Goal: Register for event/course

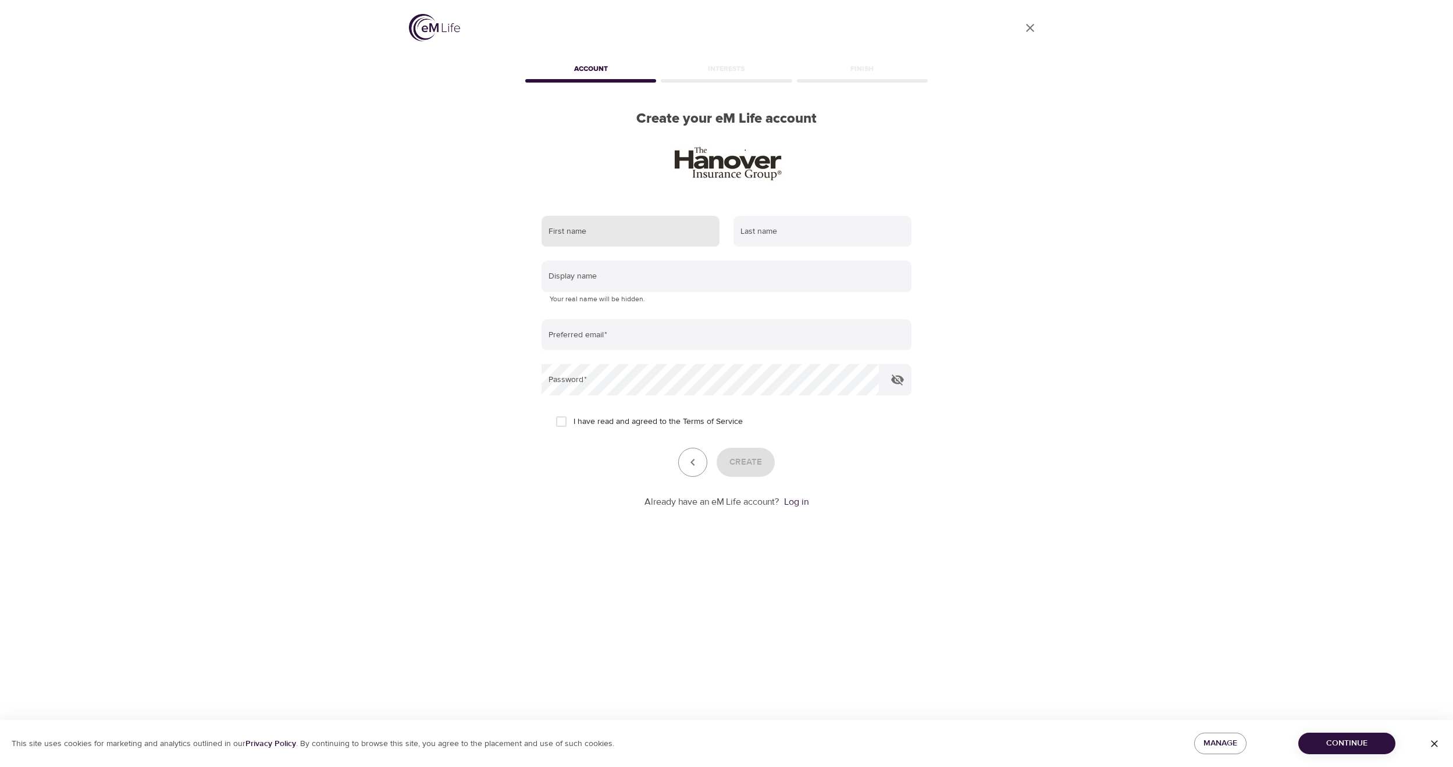
click at [610, 226] on input "text" at bounding box center [631, 231] width 178 height 31
type input "[PERSON_NAME]"
type input "Abend"
type input "babend"
type input "[EMAIL_ADDRESS][DOMAIN_NAME]"
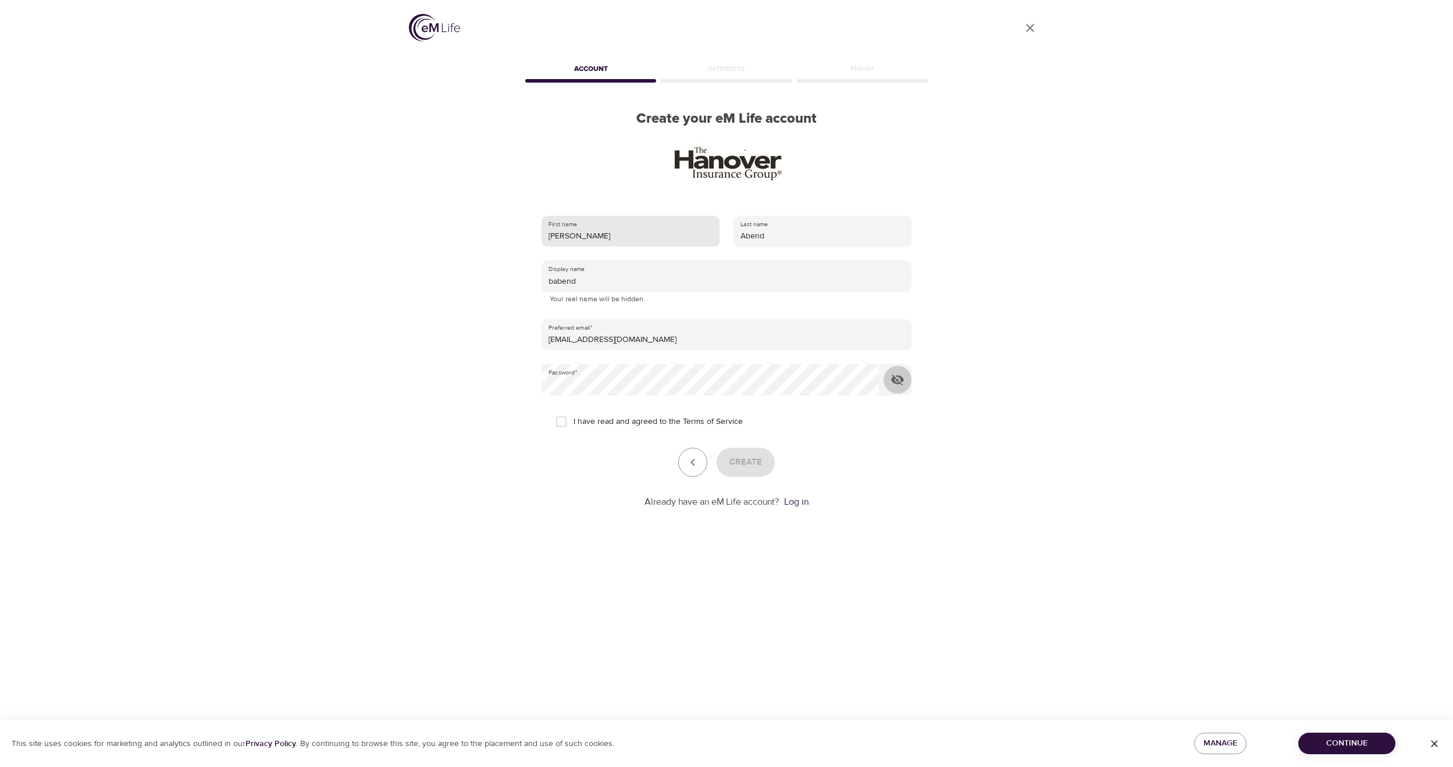
click at [884, 366] on button "button" at bounding box center [898, 380] width 28 height 28
click at [563, 419] on input "I have read and agreed to the Terms of Service" at bounding box center [561, 421] width 24 height 24
checkbox input "true"
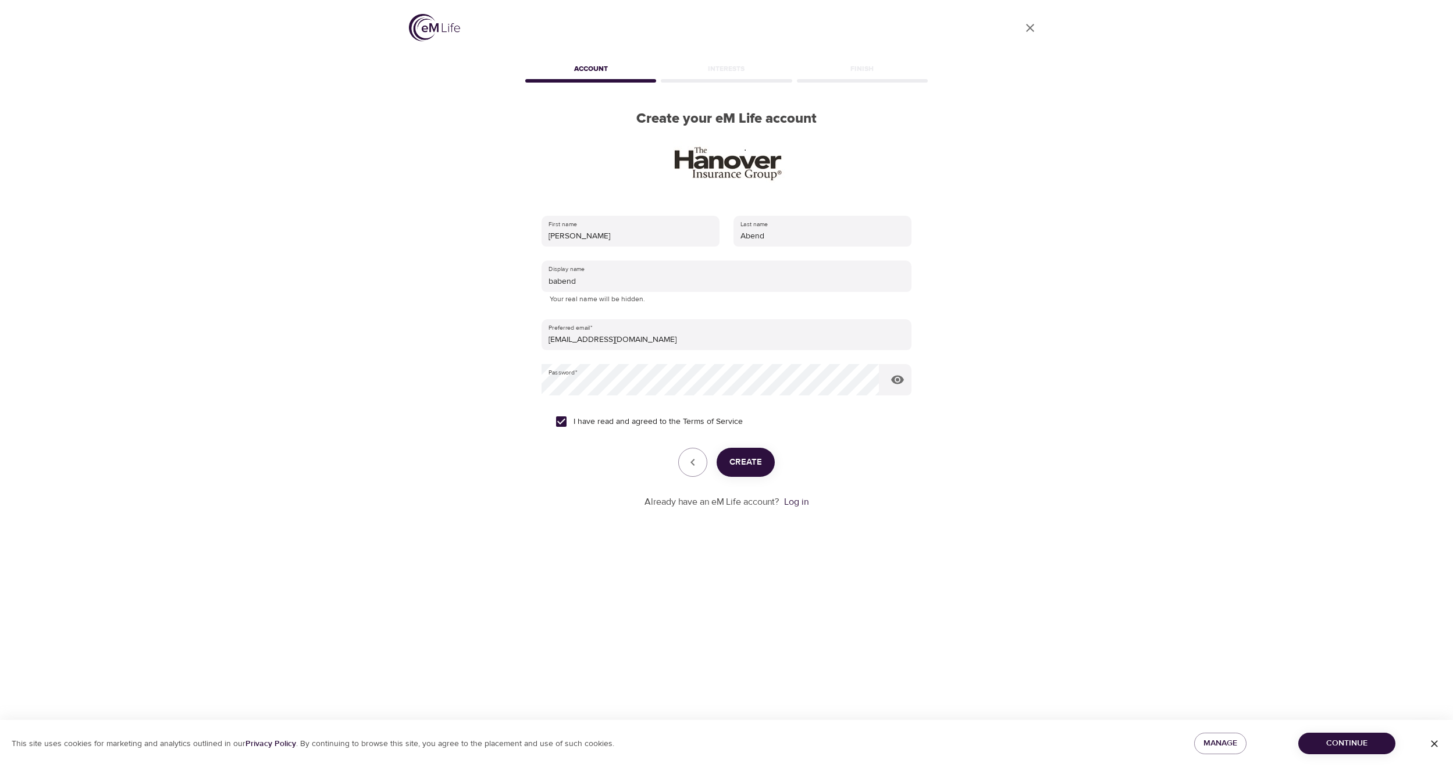
click at [756, 469] on span "Create" at bounding box center [745, 462] width 33 height 15
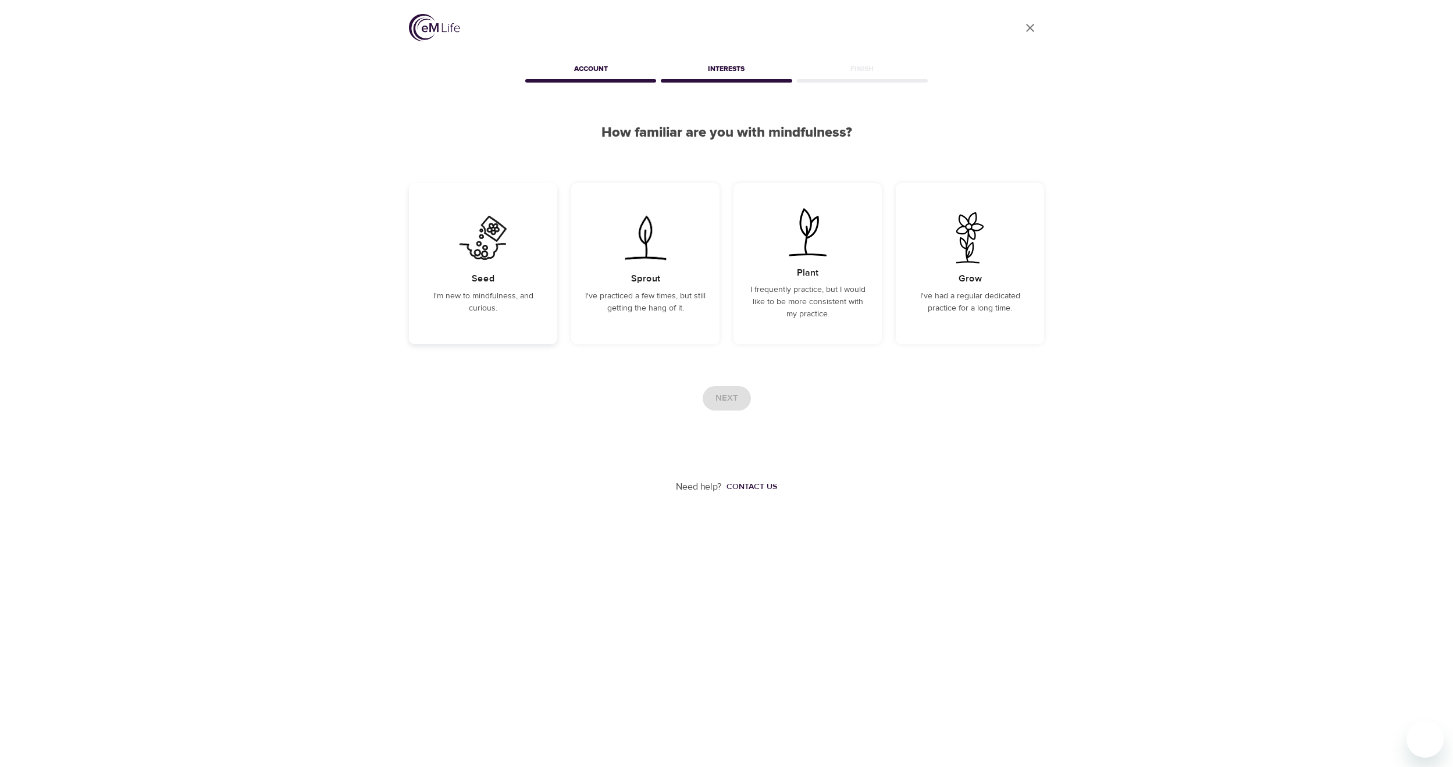
click at [475, 250] on img at bounding box center [483, 237] width 59 height 51
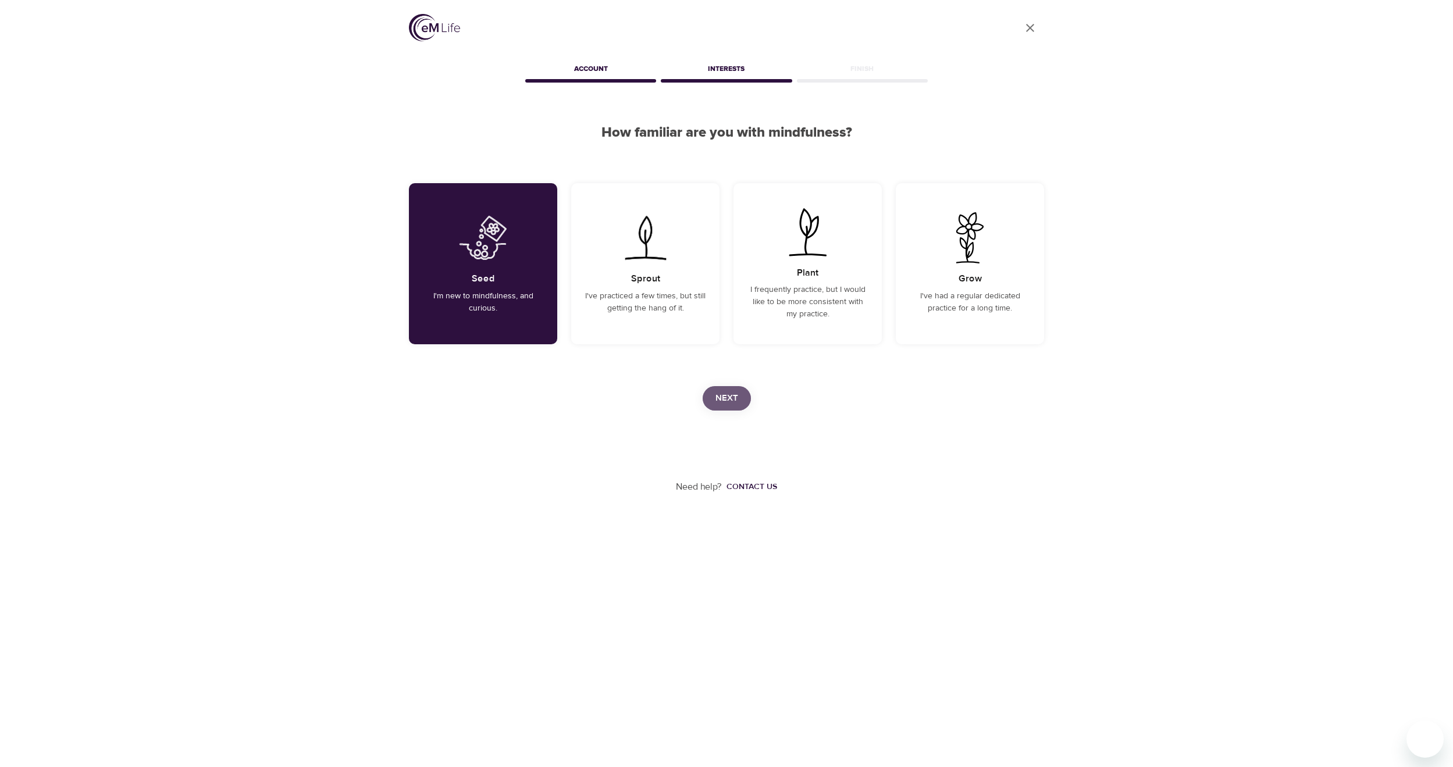
click at [718, 401] on span "Next" at bounding box center [726, 398] width 23 height 15
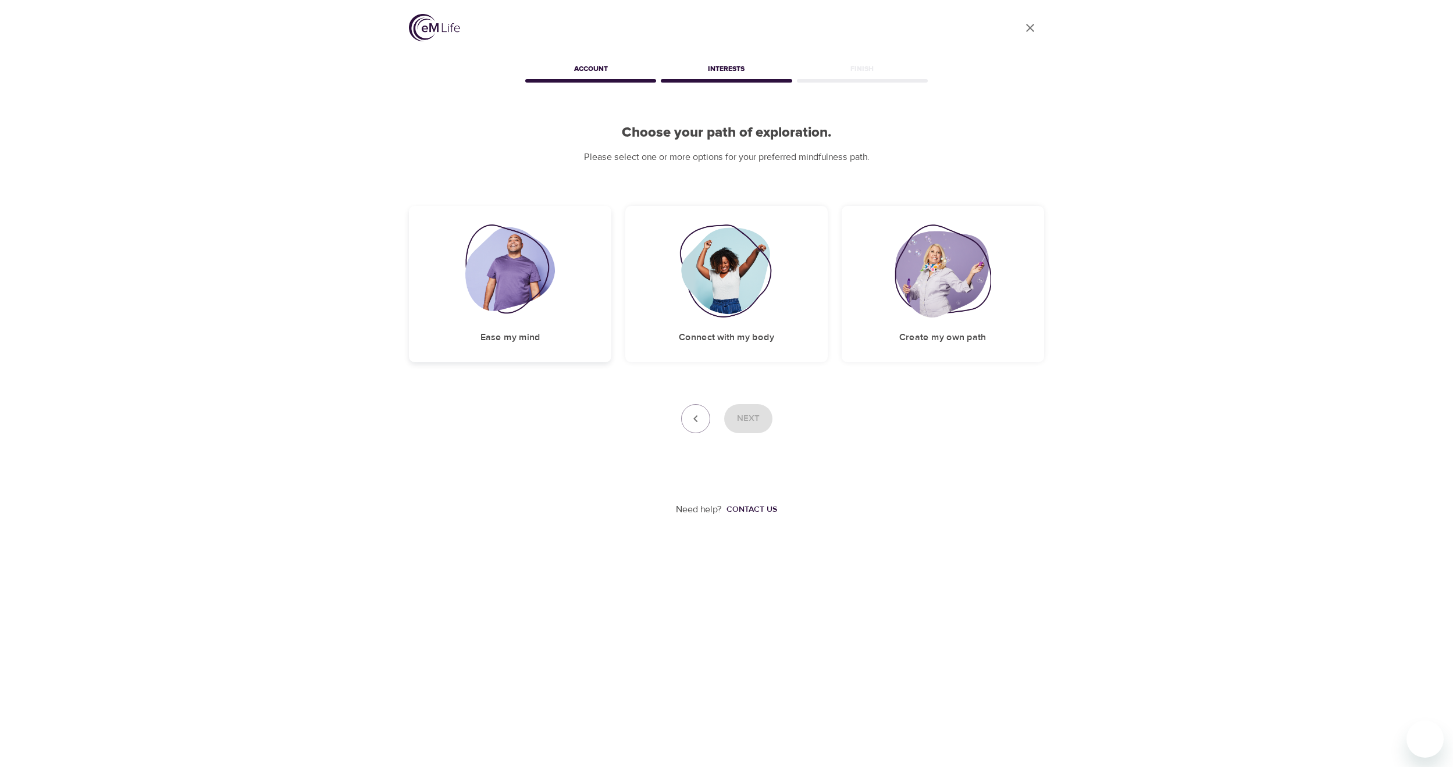
click at [510, 268] on img at bounding box center [510, 271] width 90 height 93
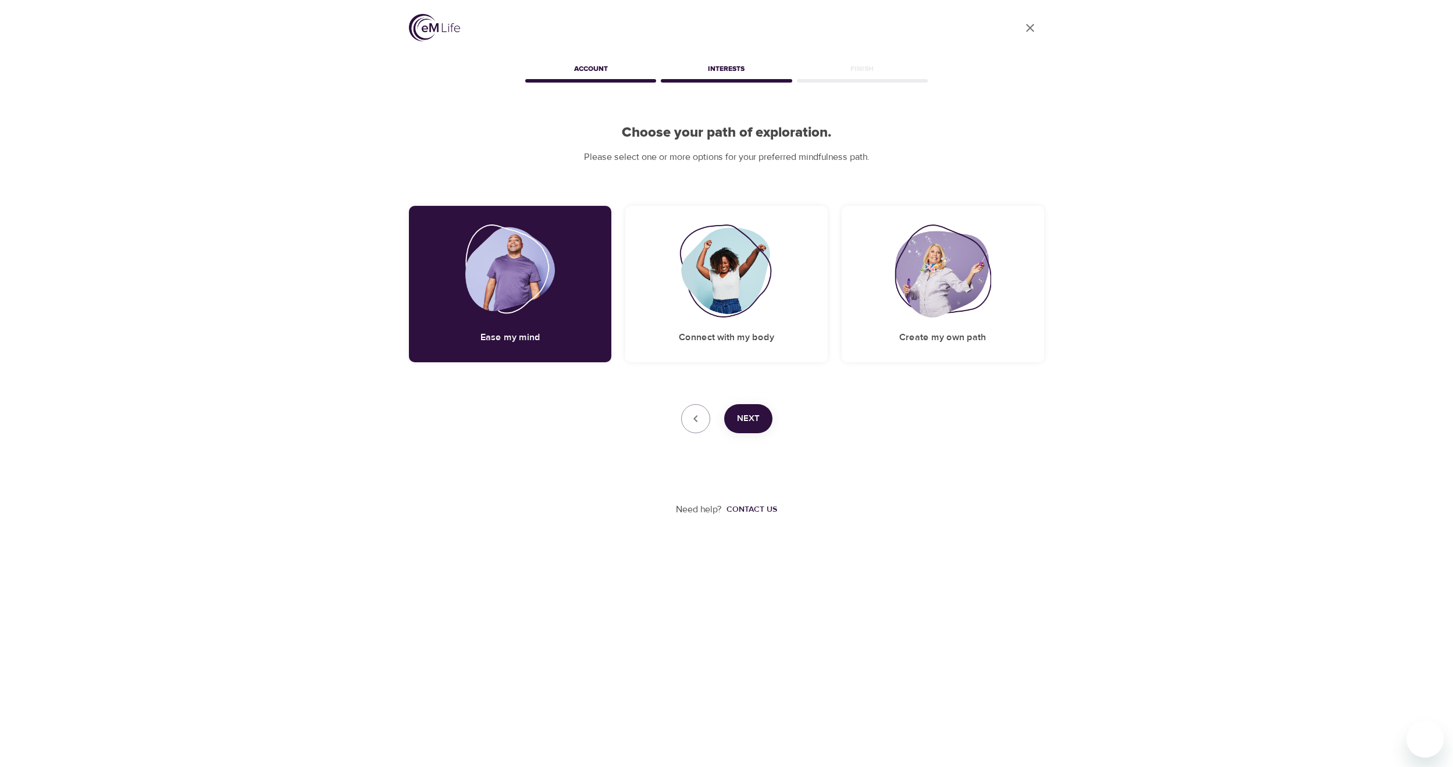
click at [749, 417] on span "Next" at bounding box center [748, 418] width 23 height 15
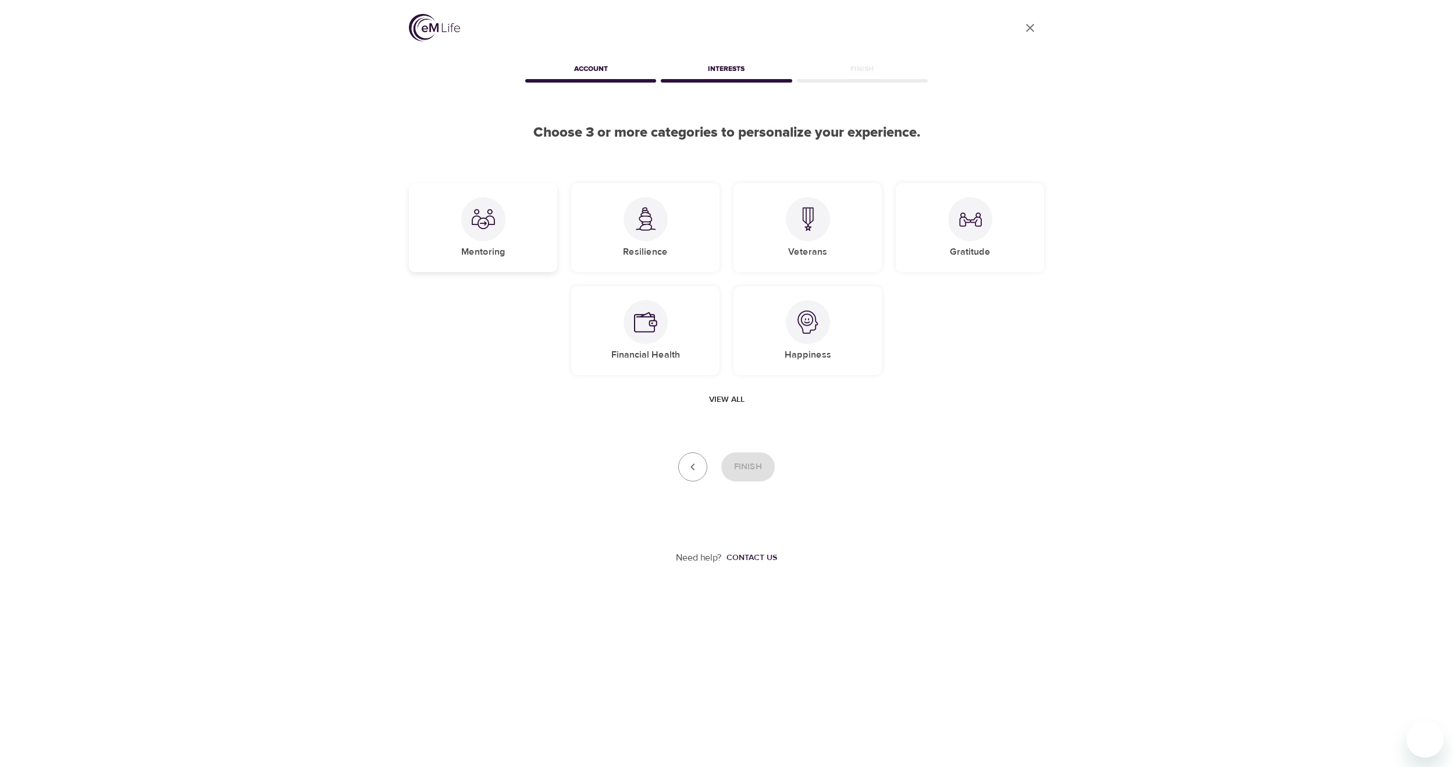
click at [490, 225] on img at bounding box center [483, 219] width 23 height 23
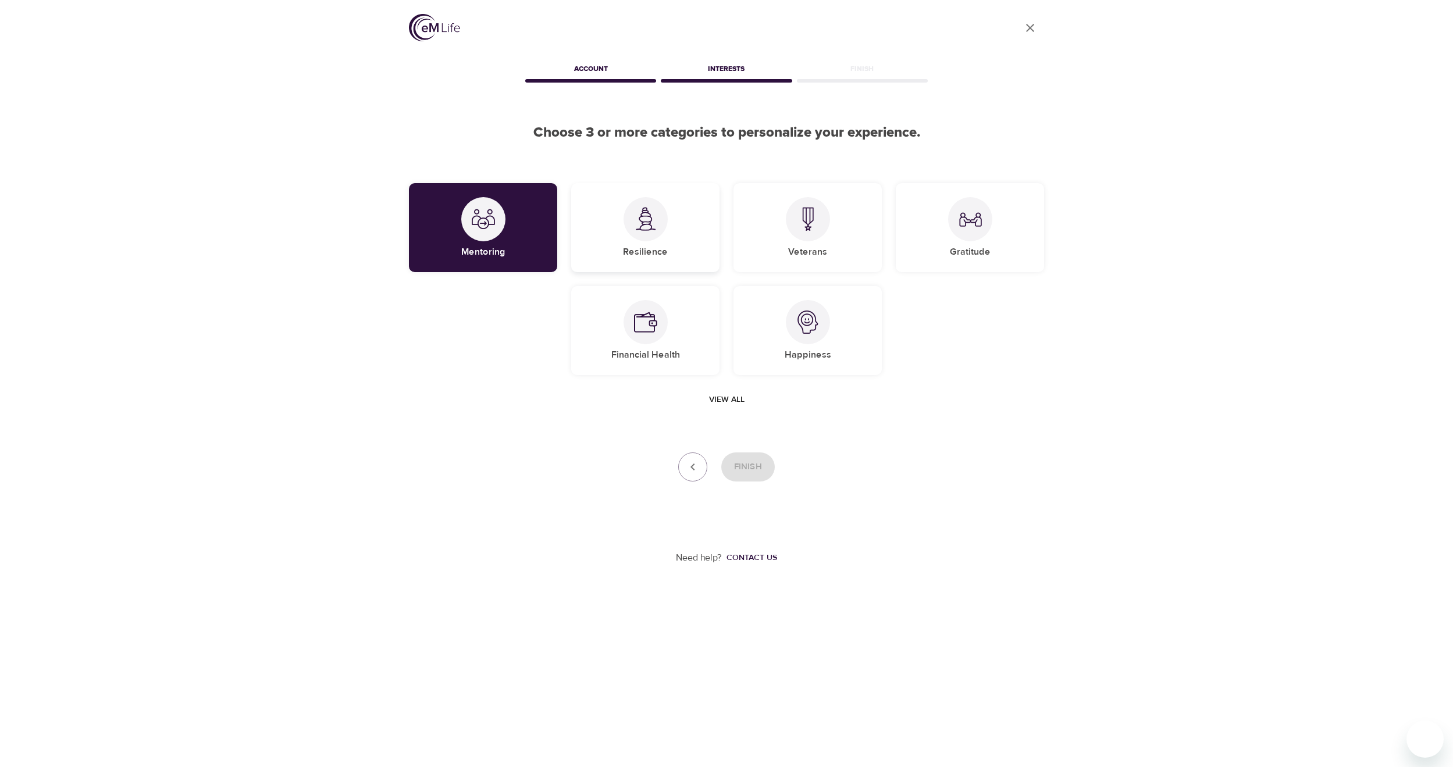
click at [643, 227] on img at bounding box center [645, 219] width 23 height 24
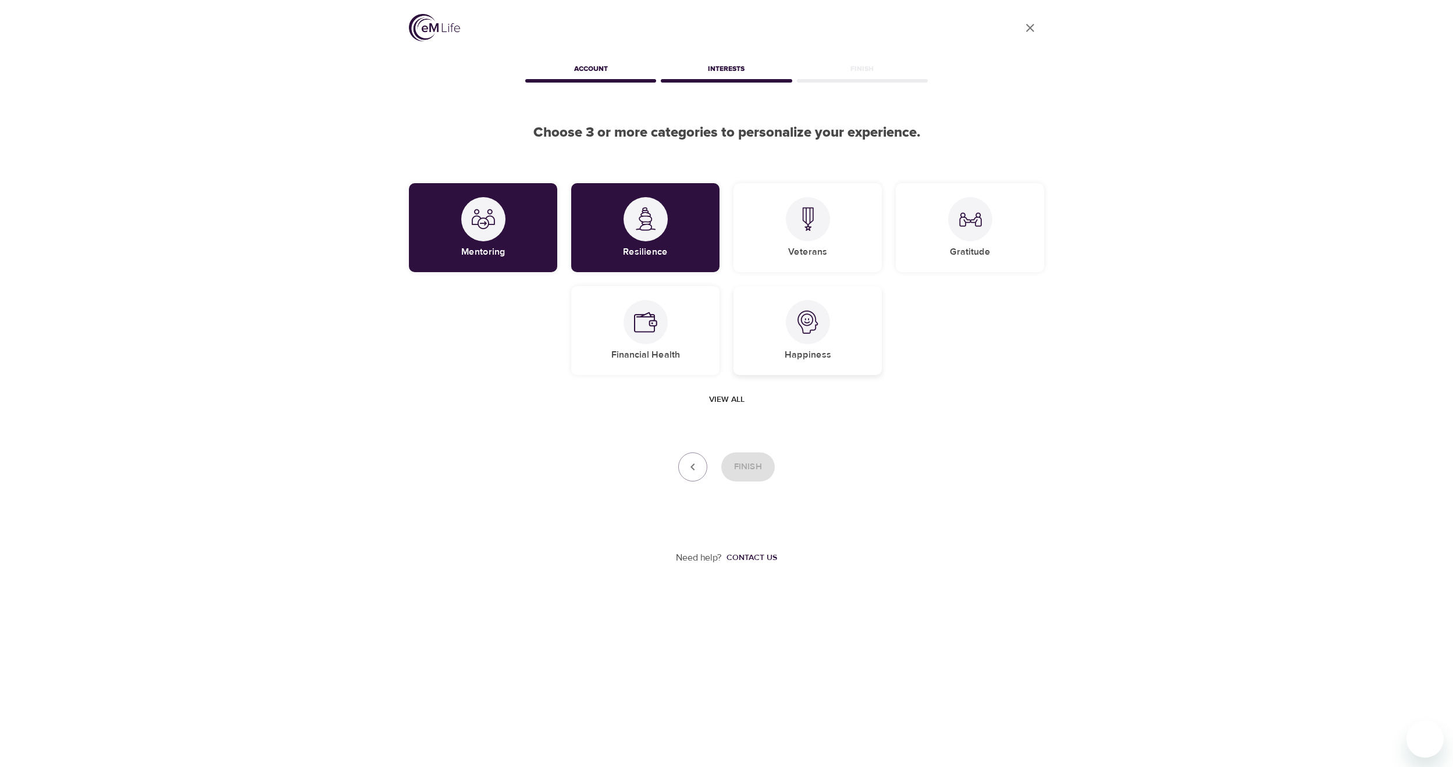
click at [812, 340] on div at bounding box center [808, 322] width 44 height 44
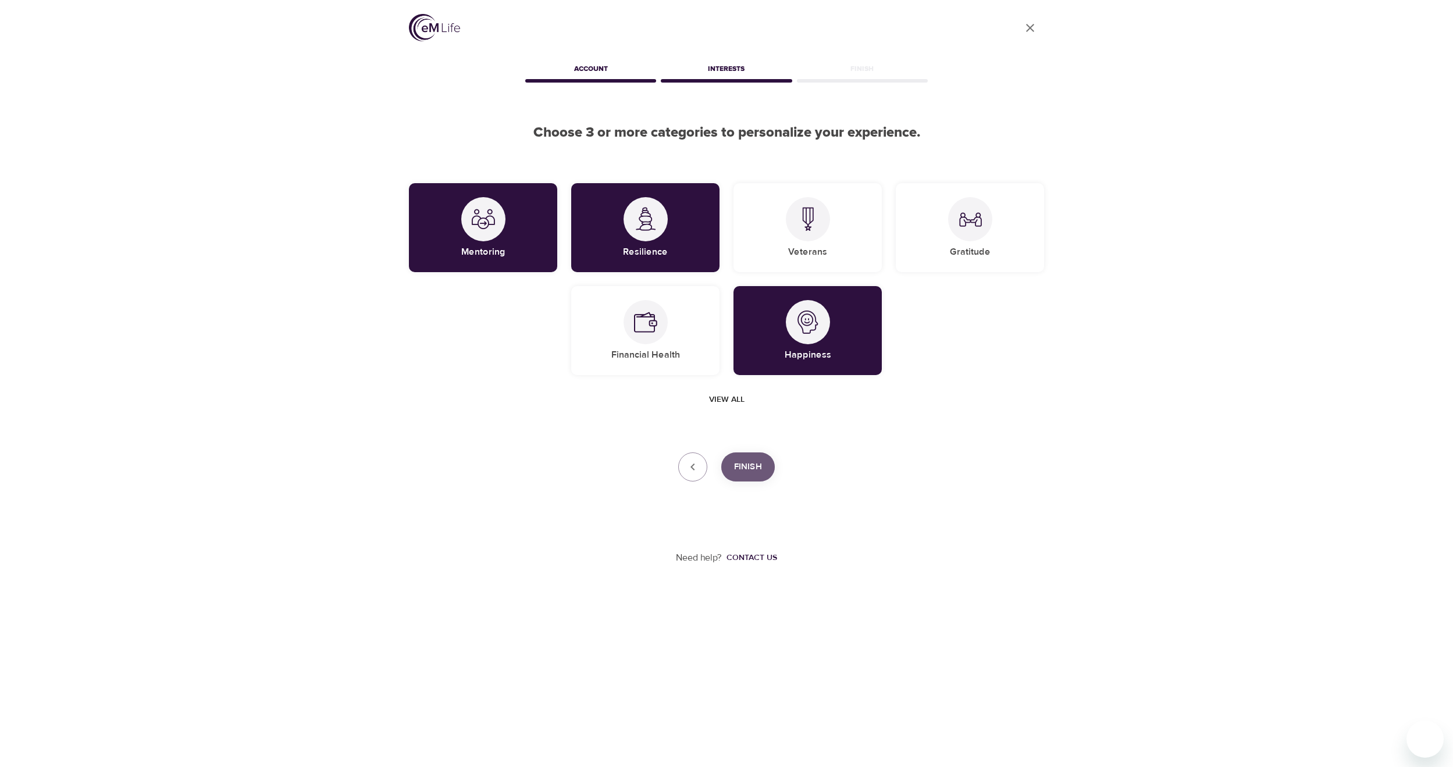
click at [752, 467] on span "Finish" at bounding box center [748, 467] width 28 height 15
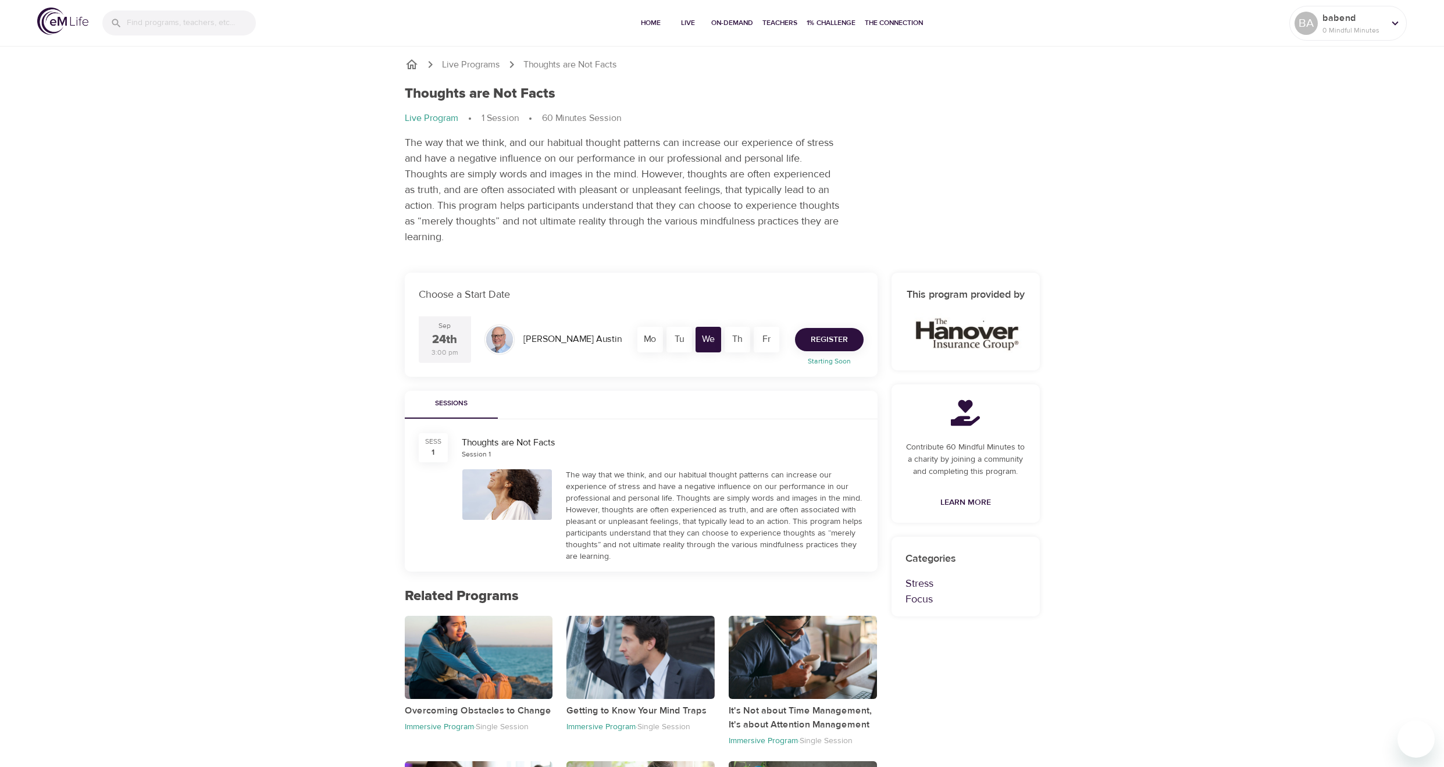
click at [839, 337] on span "Register" at bounding box center [829, 340] width 37 height 15
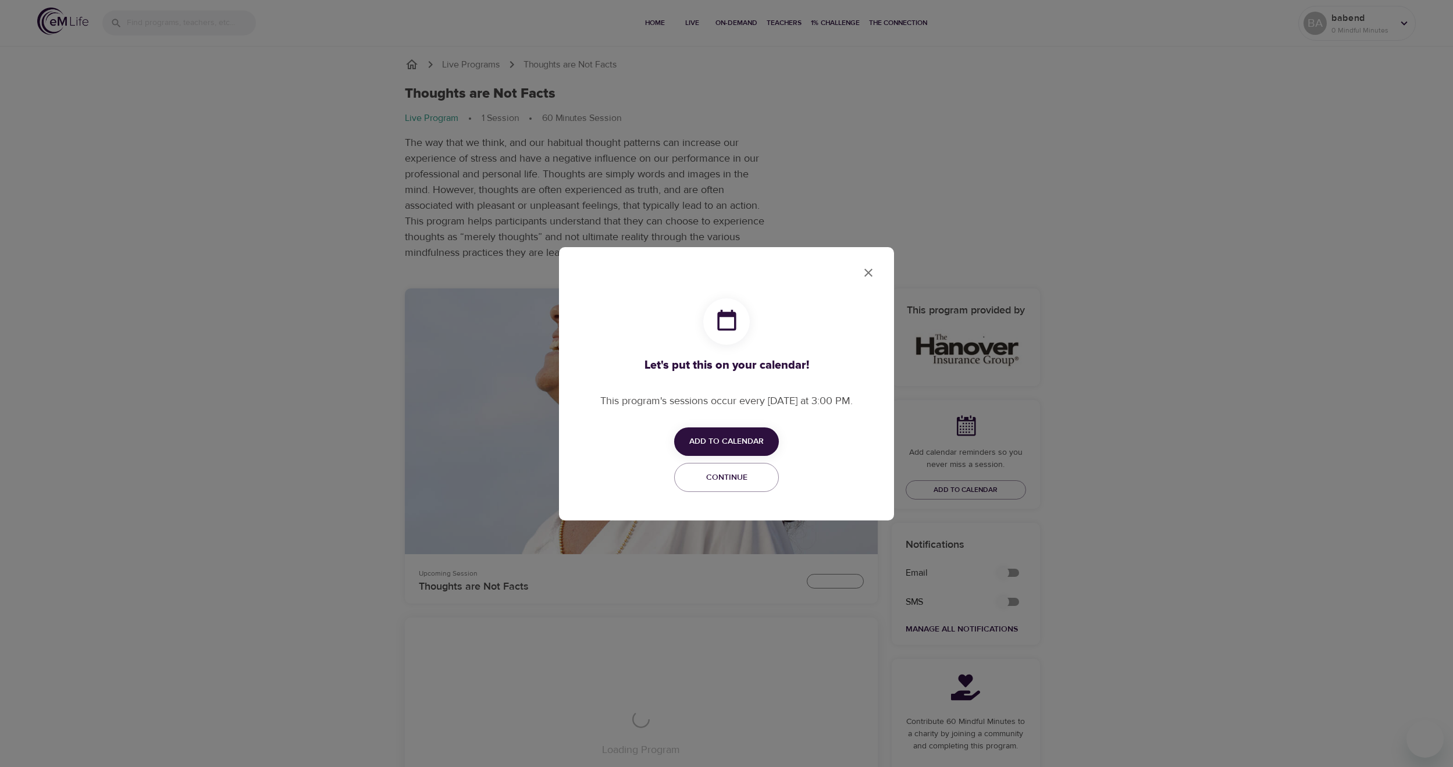
checkbox input "true"
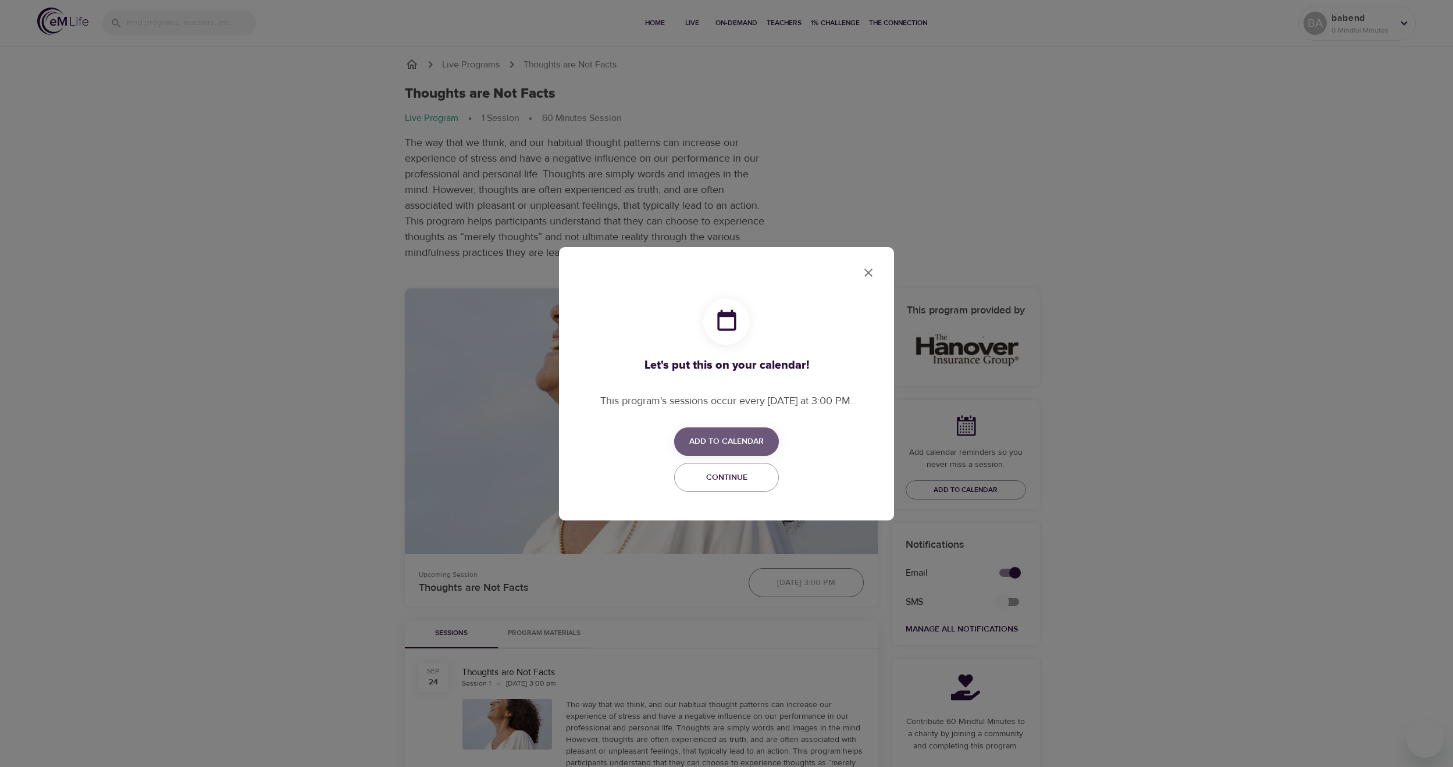
click at [727, 439] on span "Add to Calendar" at bounding box center [726, 442] width 74 height 15
click at [764, 387] on div at bounding box center [726, 383] width 1453 height 767
click at [726, 480] on span "Continue" at bounding box center [727, 478] width 90 height 15
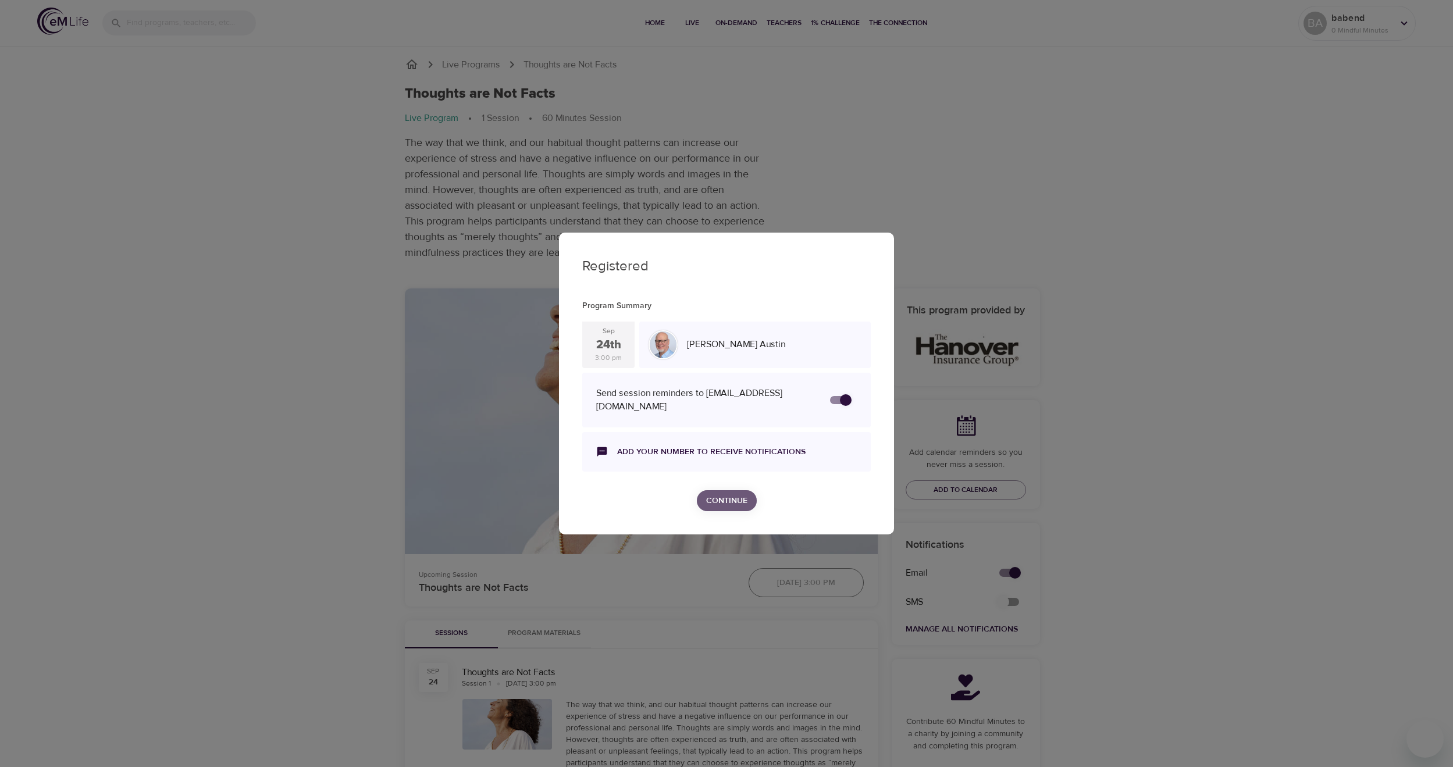
click at [725, 497] on span "Continue" at bounding box center [726, 501] width 41 height 15
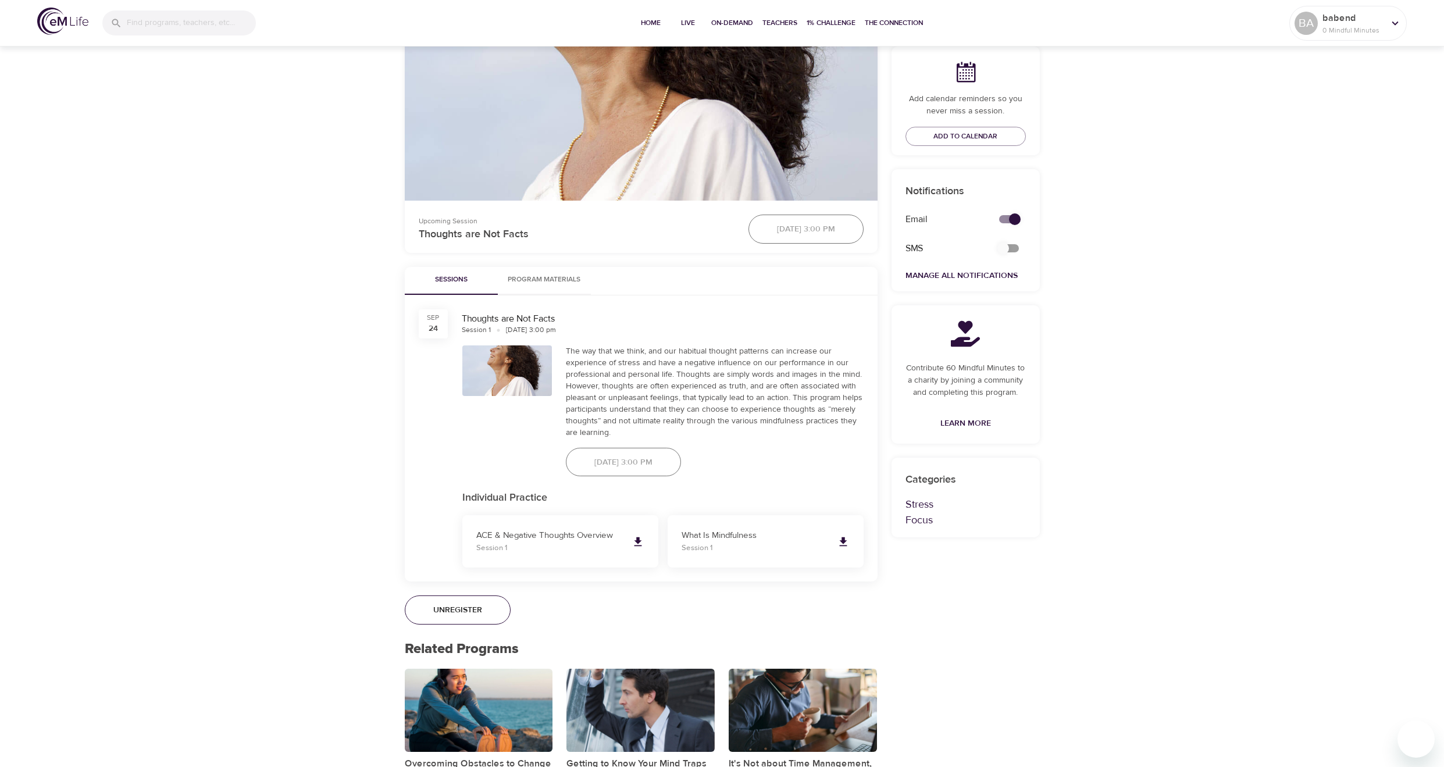
scroll to position [204, 0]
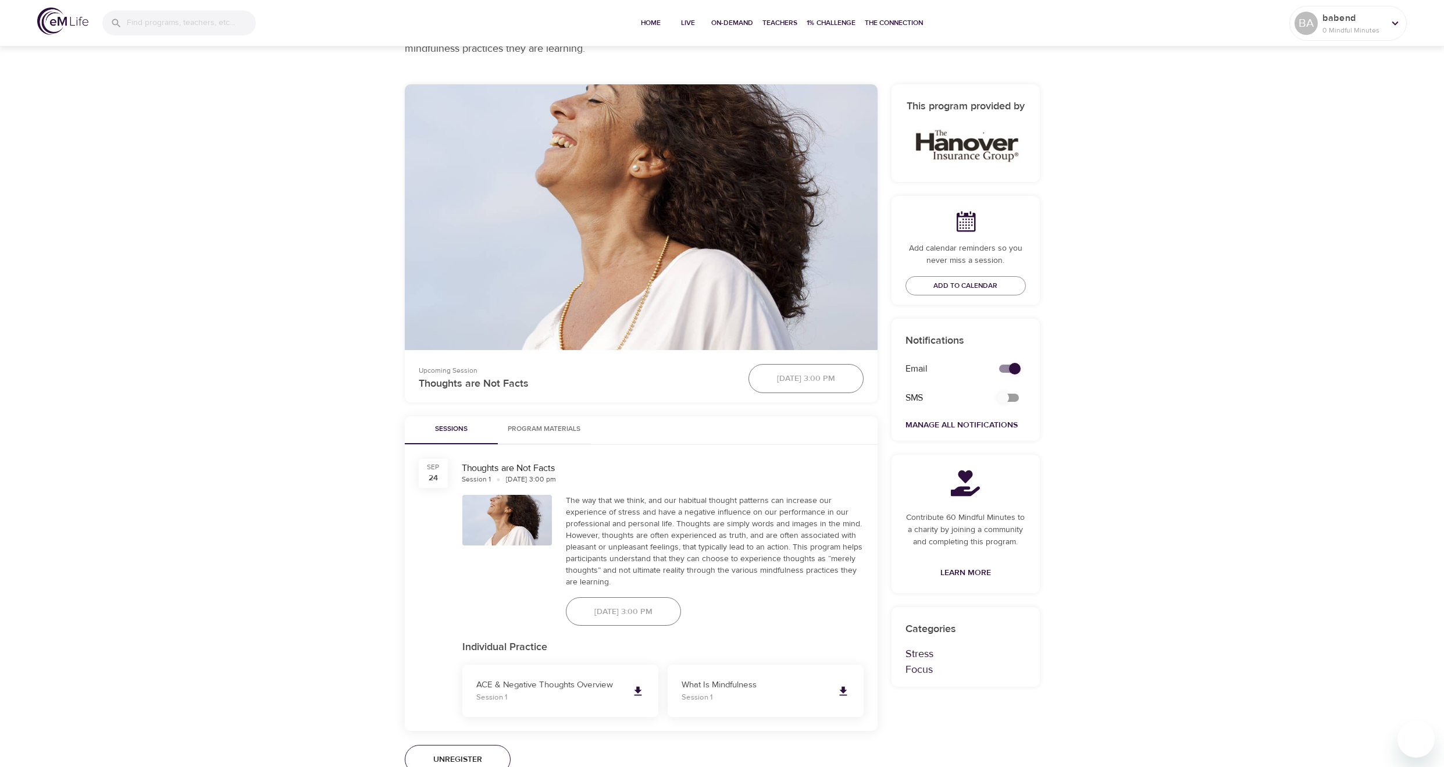
click at [577, 432] on span "Program Materials" at bounding box center [544, 429] width 79 height 12
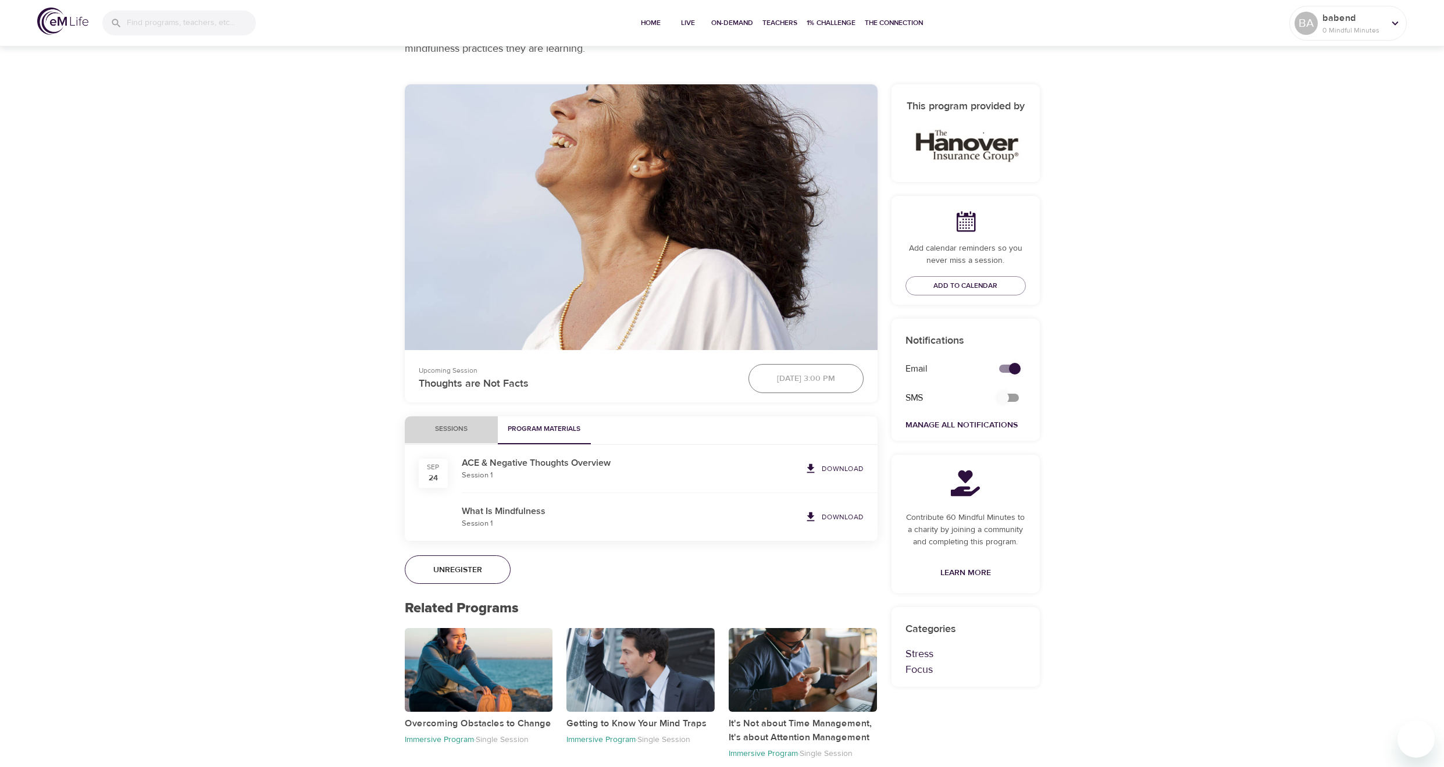
click at [457, 433] on span "Sessions" at bounding box center [451, 429] width 79 height 12
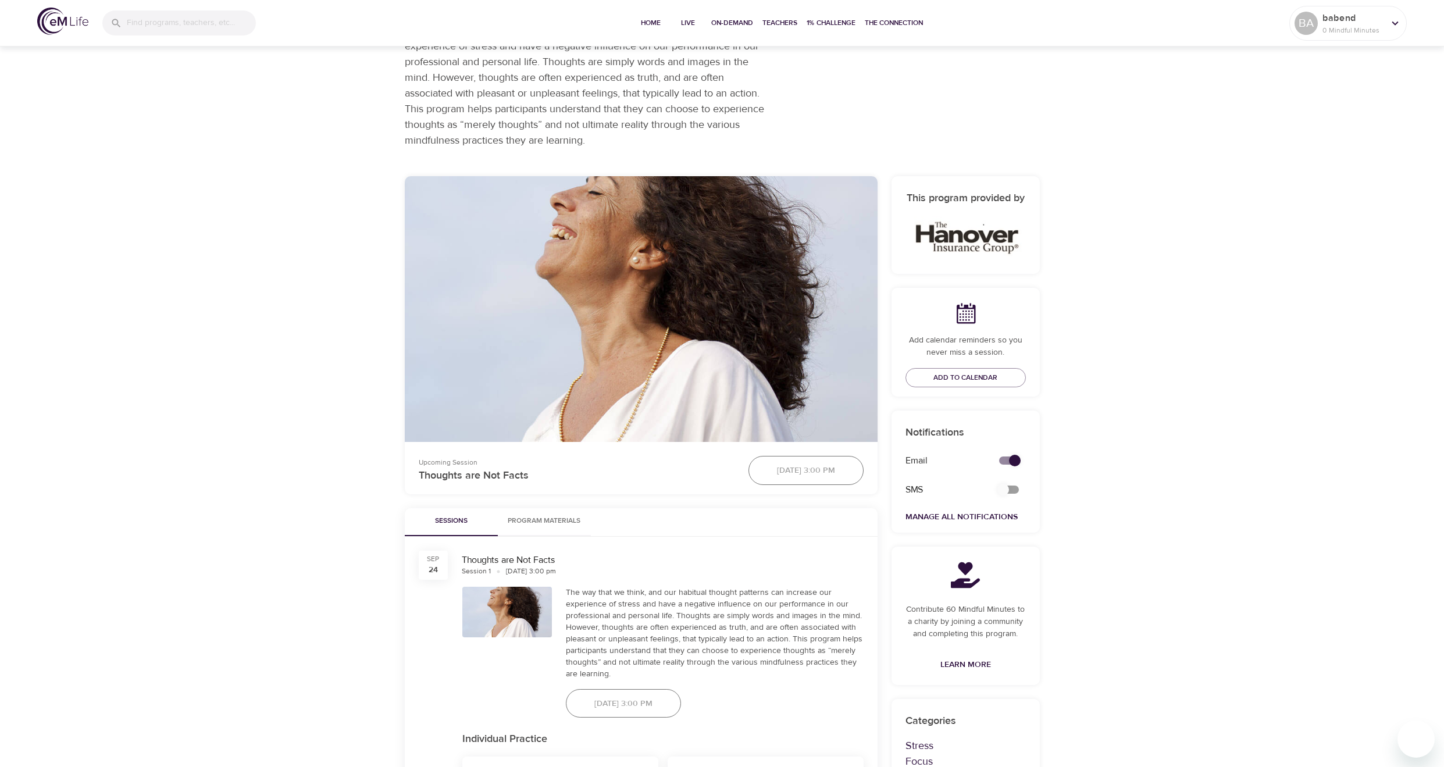
scroll to position [0, 0]
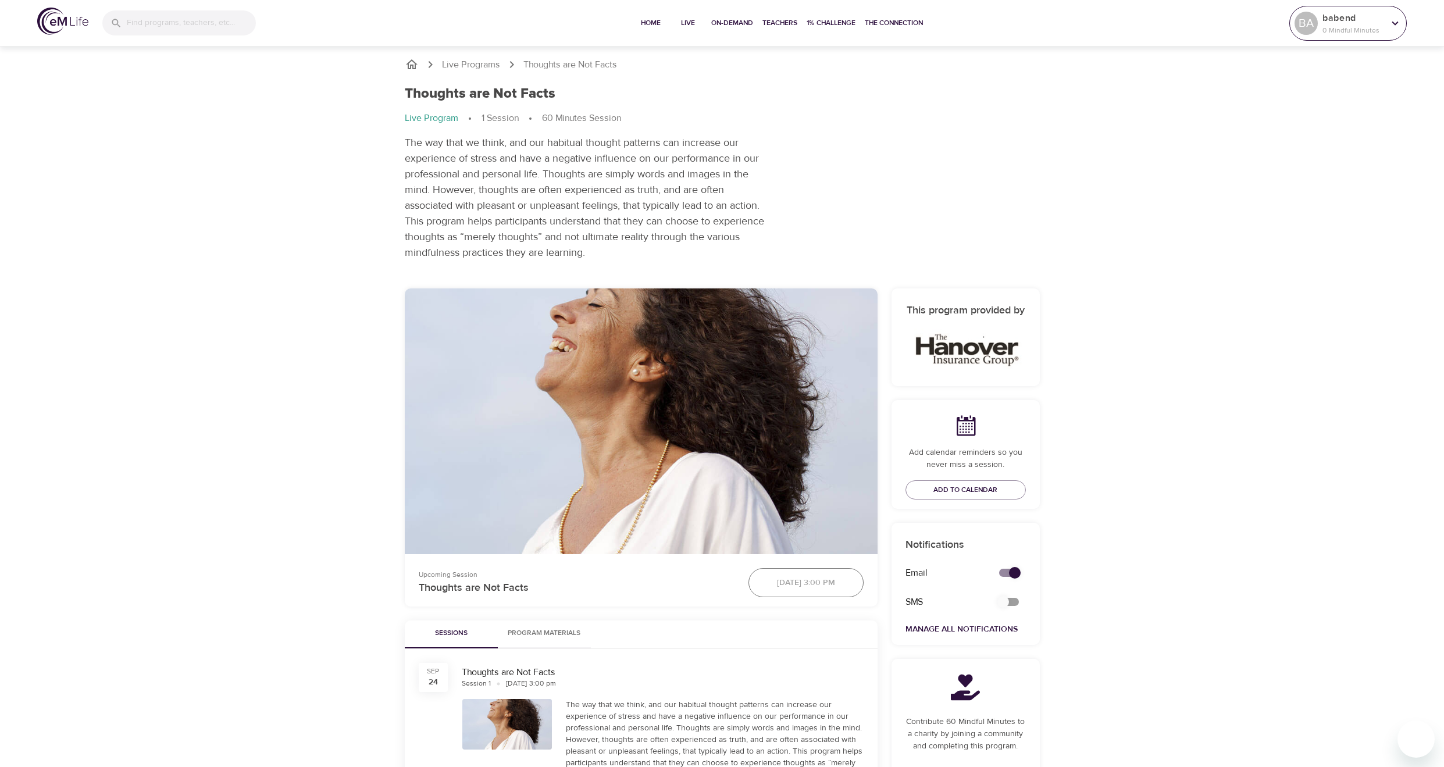
click at [1392, 22] on icon at bounding box center [1395, 23] width 13 height 13
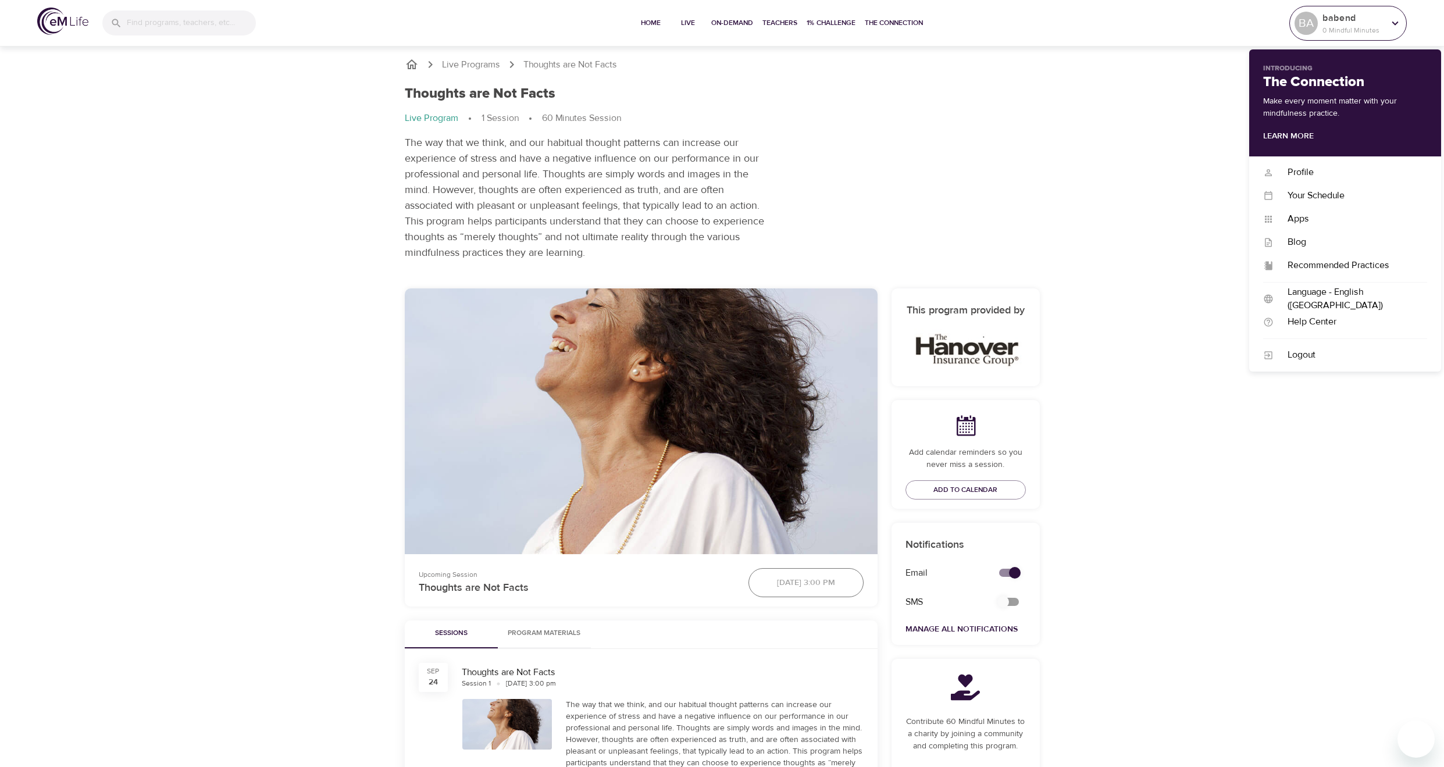
click at [1392, 22] on icon at bounding box center [1395, 23] width 13 height 13
